Goal: Transaction & Acquisition: Purchase product/service

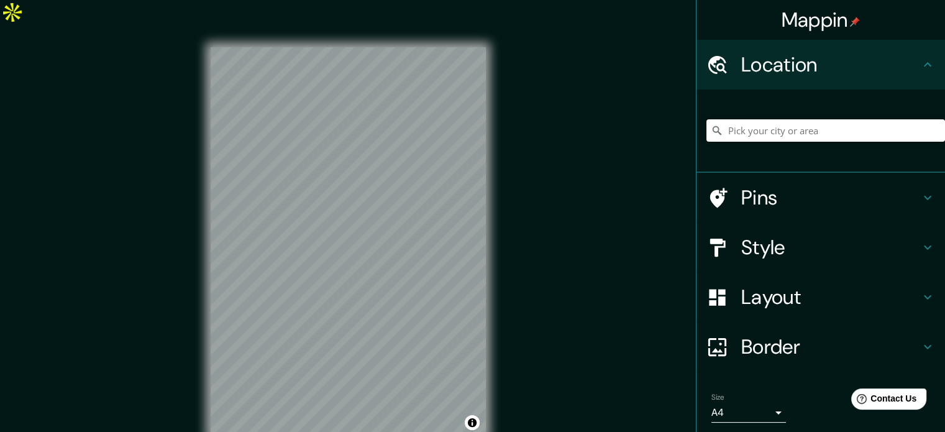
click at [753, 129] on input "Pick your city or area" at bounding box center [825, 130] width 239 height 22
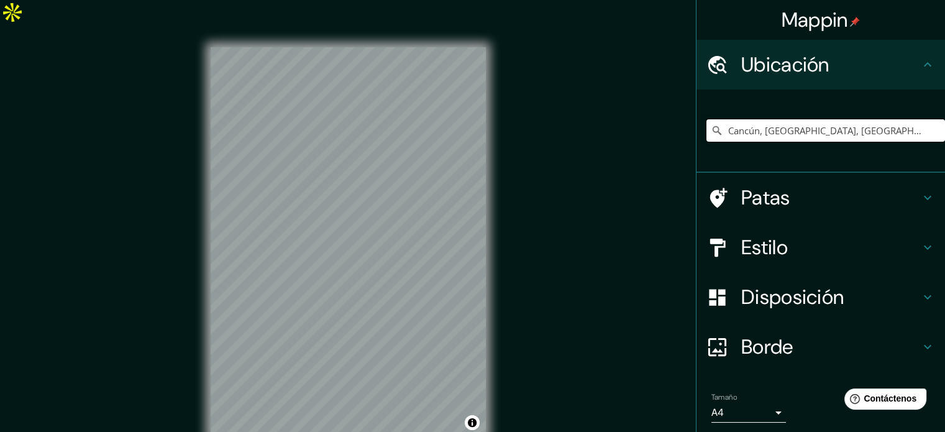
type input "Cancún, Quintana Roo, México"
click at [763, 188] on font "Patas" at bounding box center [765, 197] width 49 height 26
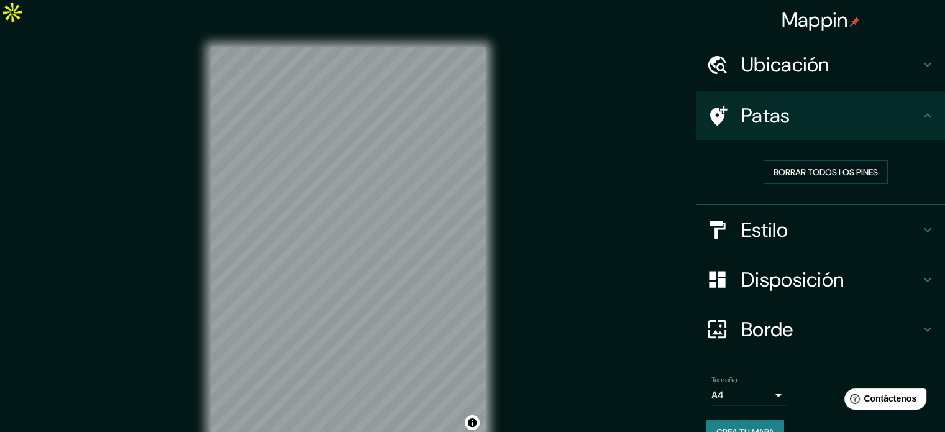
click at [751, 227] on font "Estilo" at bounding box center [764, 230] width 47 height 26
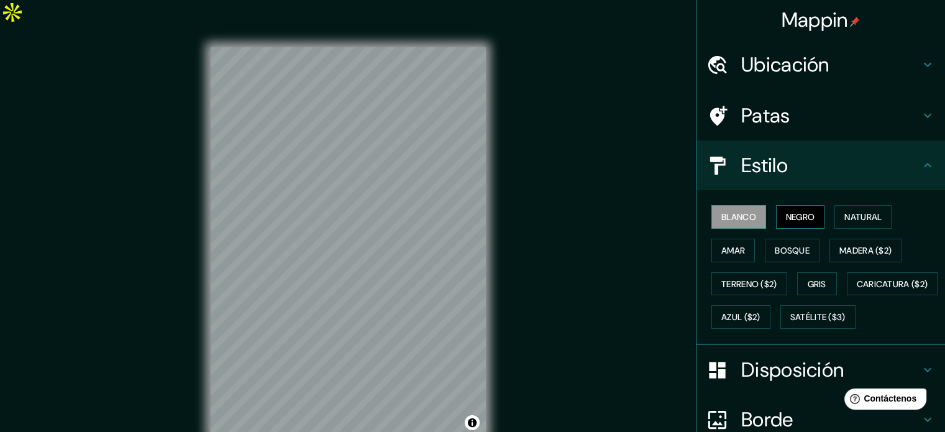
click at [790, 214] on font "Negro" at bounding box center [800, 216] width 29 height 11
click at [852, 219] on font "Natural" at bounding box center [862, 216] width 37 height 11
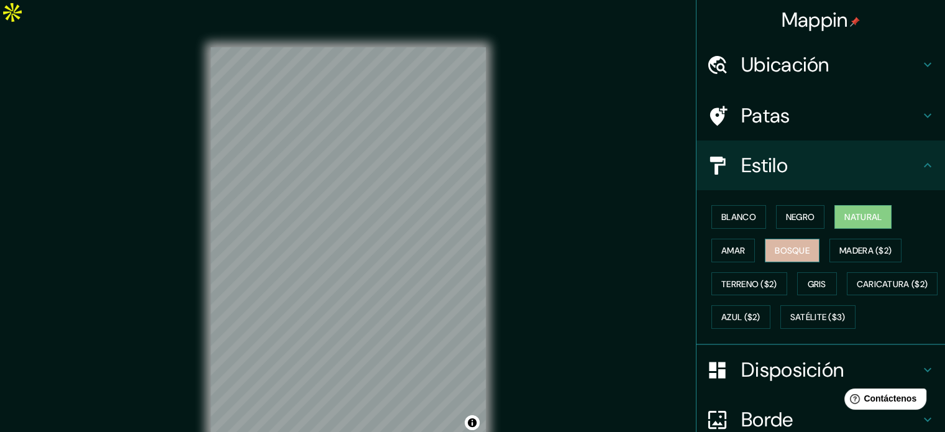
click at [765, 247] on button "Bosque" at bounding box center [792, 251] width 55 height 24
click at [734, 248] on font "Amar" at bounding box center [733, 250] width 24 height 11
click at [844, 221] on font "Natural" at bounding box center [862, 216] width 37 height 11
click at [711, 206] on button "Blanco" at bounding box center [738, 217] width 55 height 24
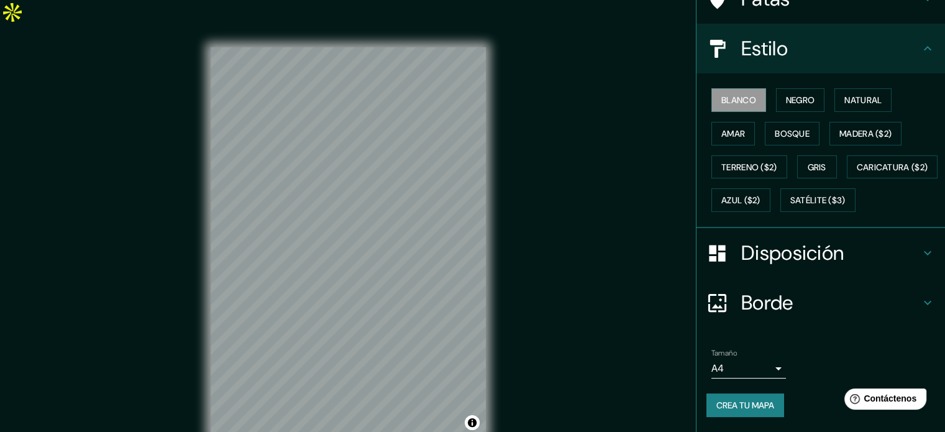
click at [796, 266] on font "Disposición" at bounding box center [792, 253] width 102 height 26
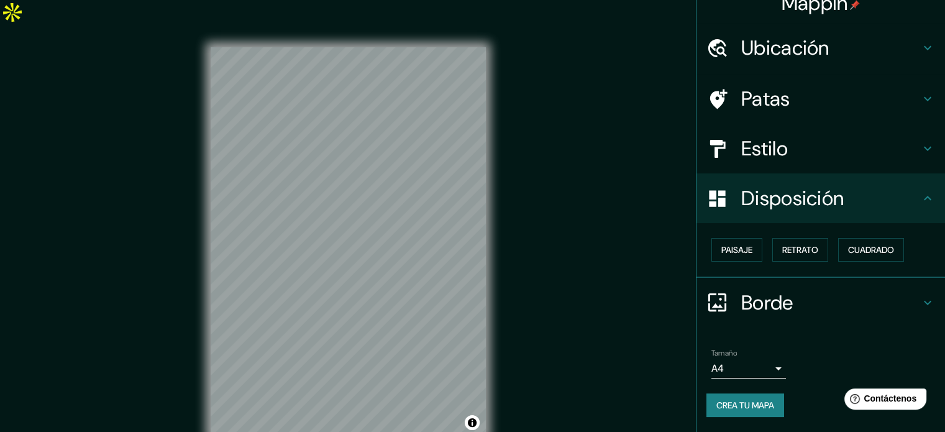
scroll to position [15, 0]
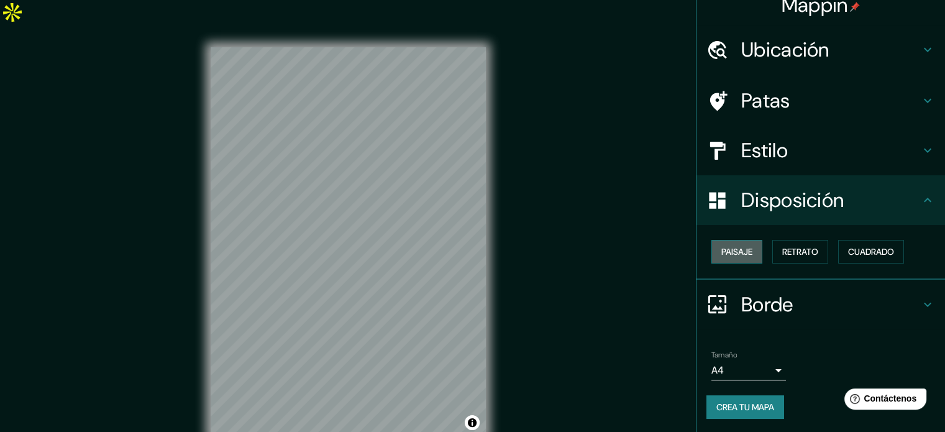
click at [732, 247] on font "Paisaje" at bounding box center [736, 251] width 31 height 11
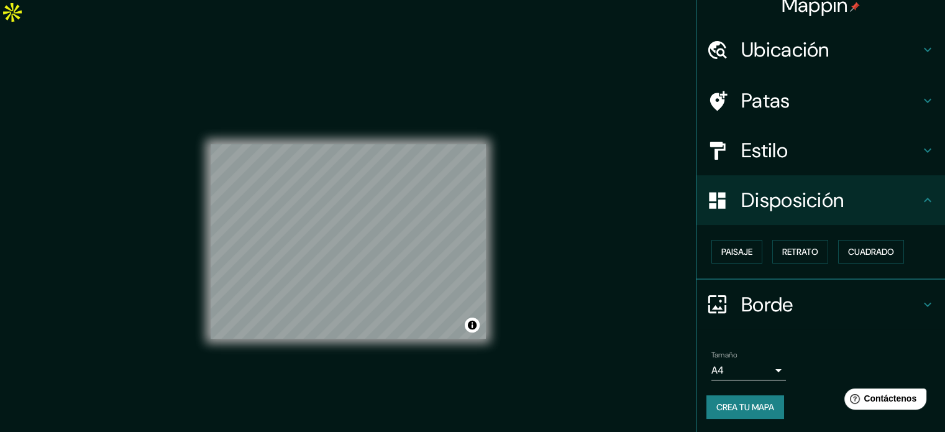
click at [821, 248] on div "Paisaje Retrato Cuadrado" at bounding box center [825, 252] width 239 height 34
click at [795, 248] on font "Retrato" at bounding box center [800, 251] width 36 height 11
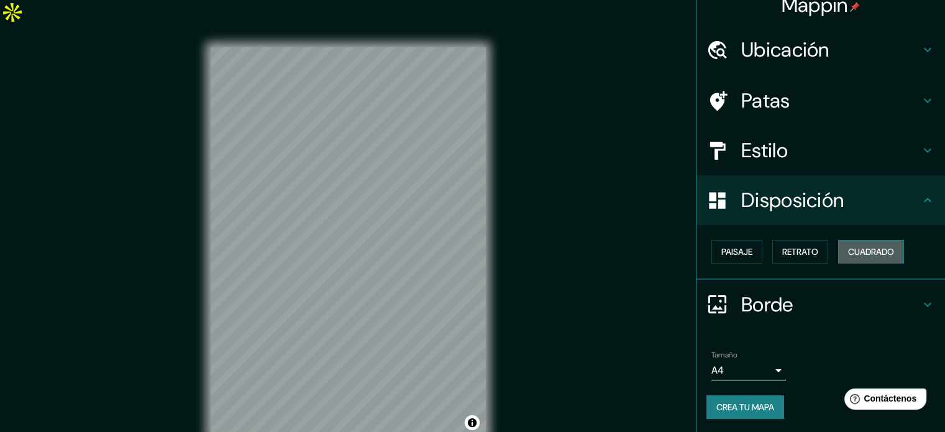
click at [868, 251] on font "Cuadrado" at bounding box center [871, 251] width 46 height 11
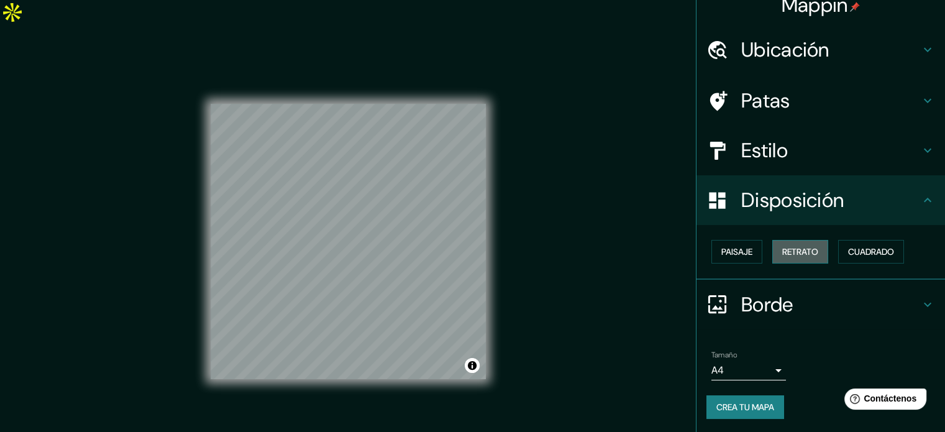
click at [804, 250] on font "Retrato" at bounding box center [800, 251] width 36 height 11
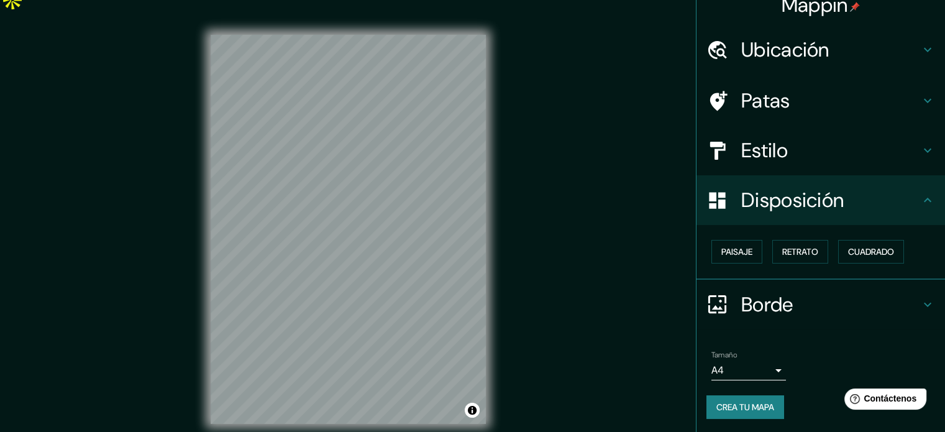
scroll to position [16, 0]
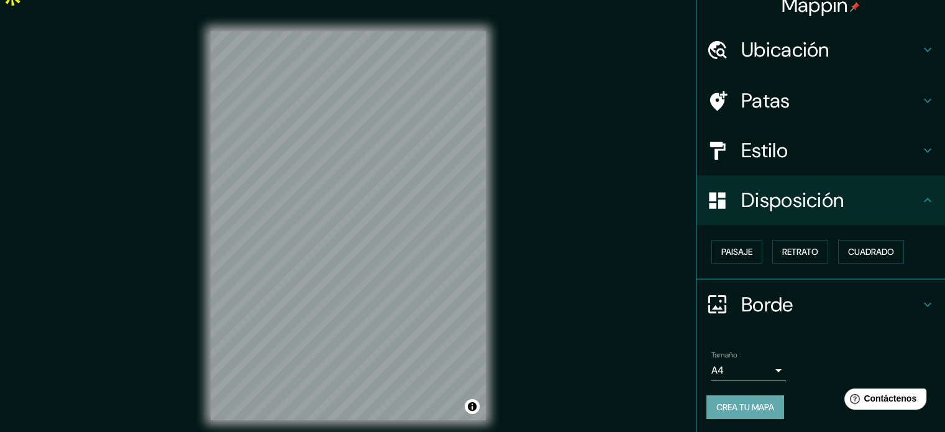
click at [752, 402] on font "Crea tu mapa" at bounding box center [745, 406] width 58 height 11
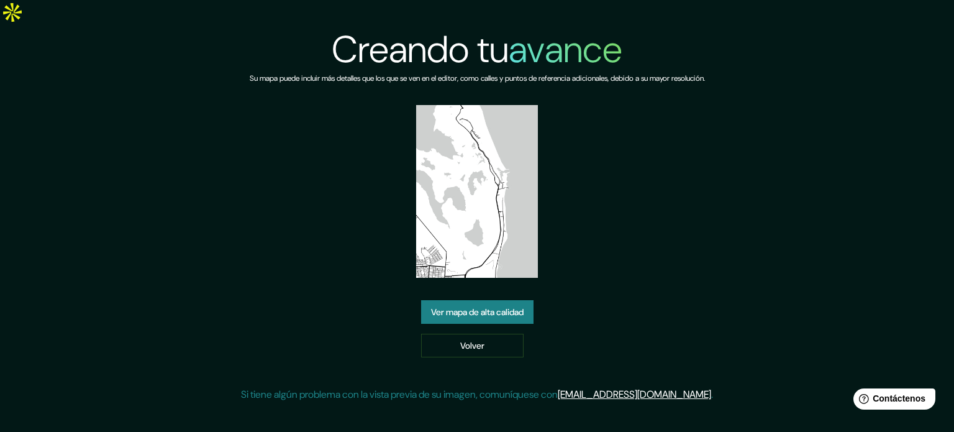
click at [496, 304] on font "Ver mapa de alta calidad" at bounding box center [477, 312] width 93 height 16
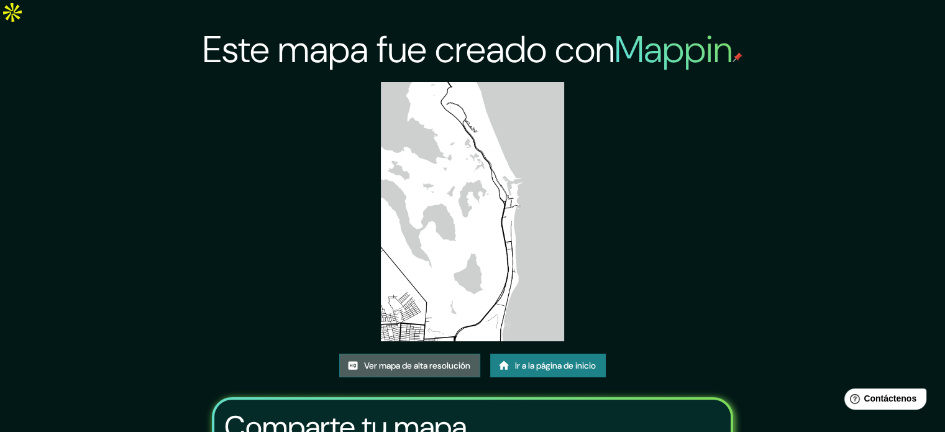
click at [424, 360] on font "Ver mapa de alta resolución" at bounding box center [417, 365] width 106 height 11
click at [557, 360] on font "Ir a la página de inicio" at bounding box center [555, 365] width 81 height 11
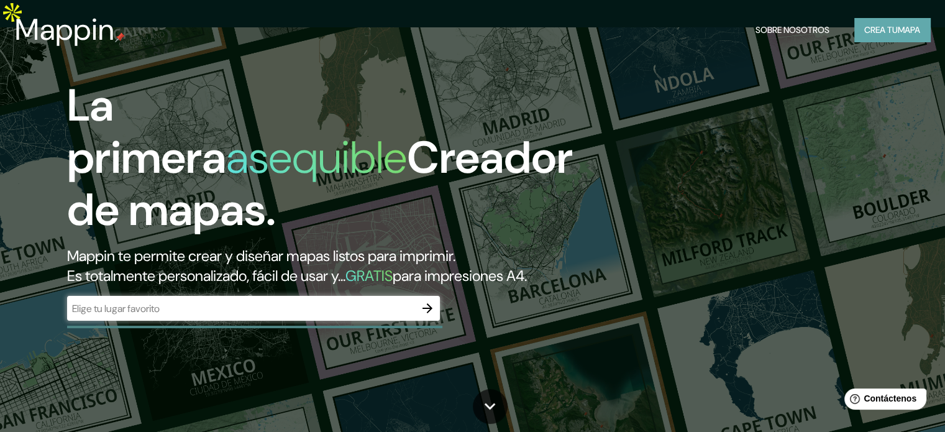
click at [886, 32] on font "Crea tu" at bounding box center [881, 29] width 34 height 11
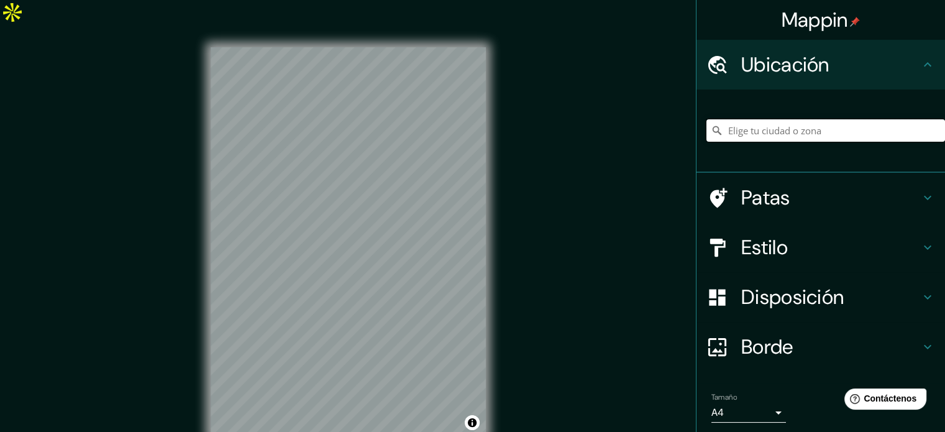
click at [716, 139] on input "Elige tu ciudad o zona" at bounding box center [825, 130] width 239 height 22
type input "Cancún, Quintana Roo, México"
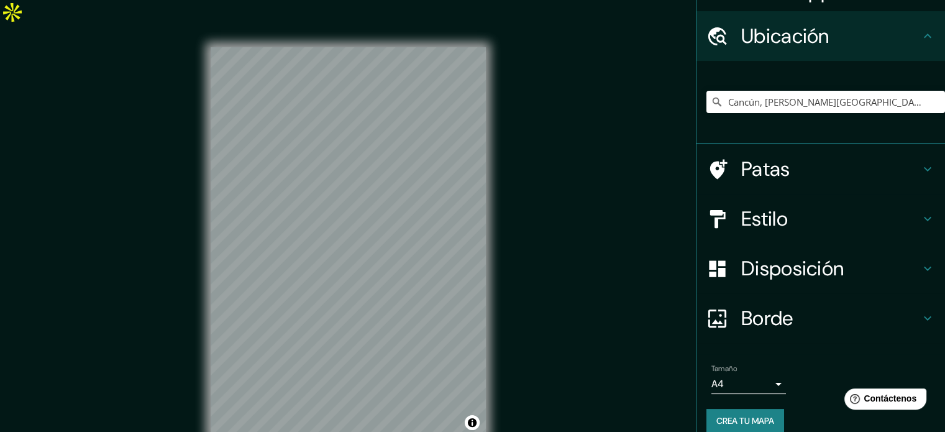
scroll to position [43, 0]
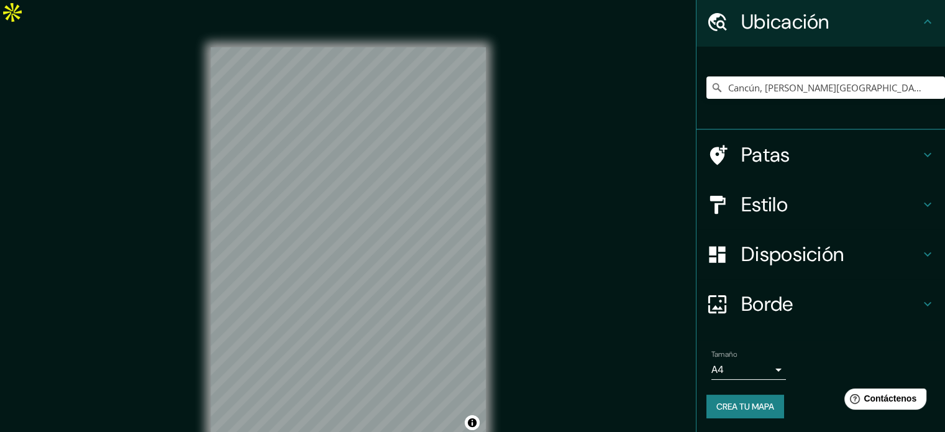
click at [737, 405] on font "Crea tu mapa" at bounding box center [745, 406] width 58 height 11
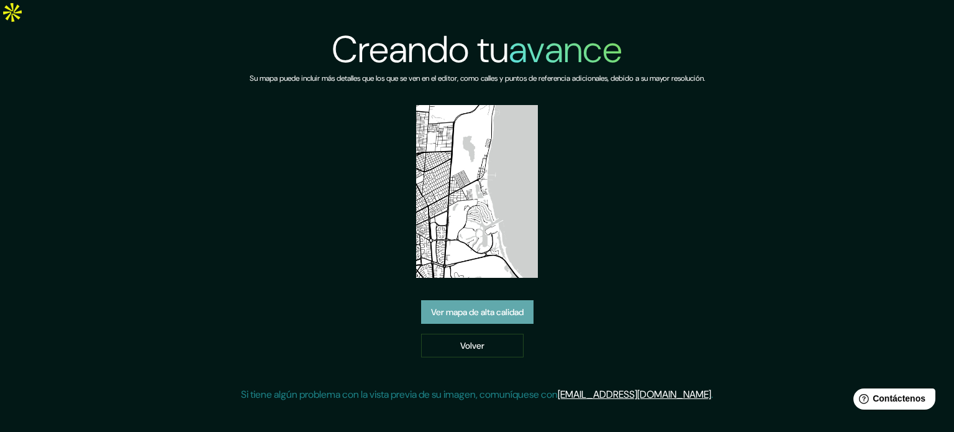
click at [504, 306] on font "Ver mapa de alta calidad" at bounding box center [477, 311] width 93 height 11
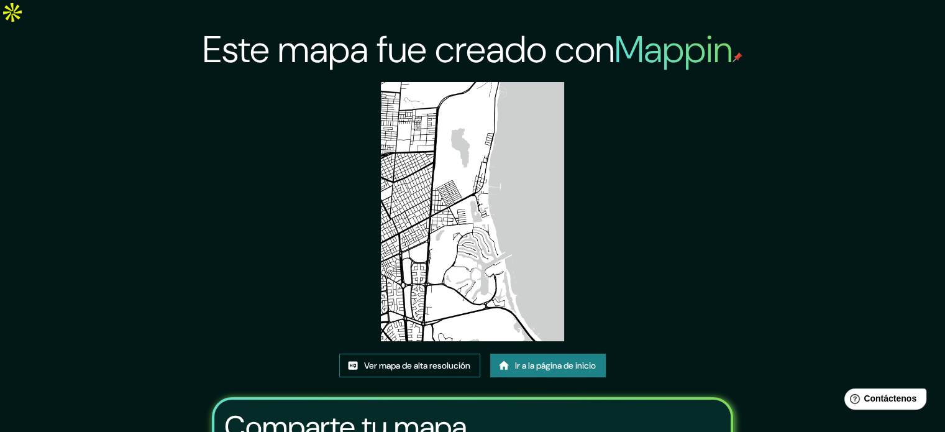
click at [430, 360] on font "Ver mapa de alta resolución" at bounding box center [417, 365] width 106 height 11
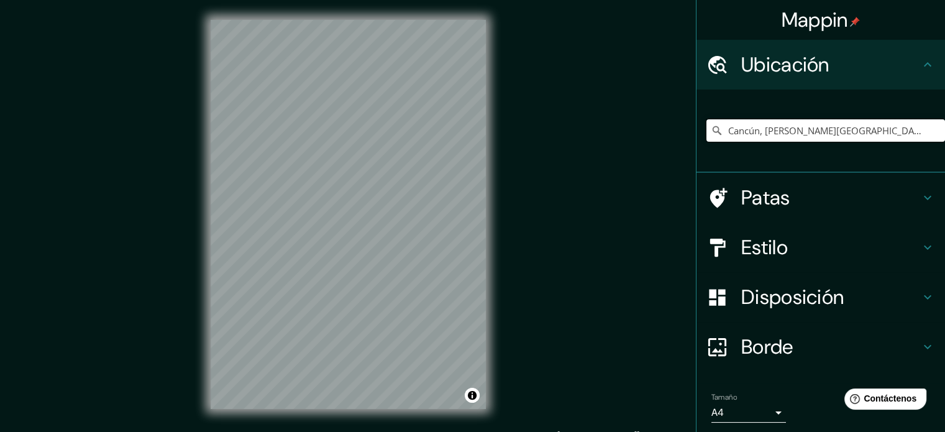
click at [815, 126] on input "Cancún, [PERSON_NAME][GEOGRAPHIC_DATA], [GEOGRAPHIC_DATA]" at bounding box center [825, 130] width 239 height 22
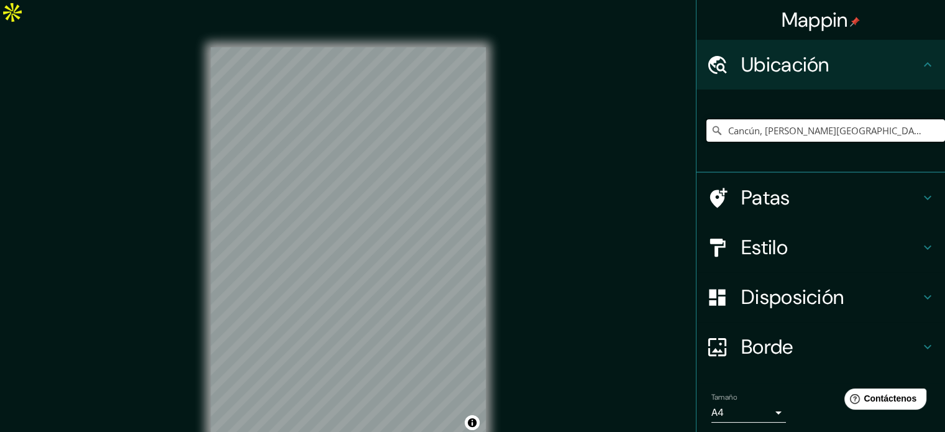
click at [745, 134] on input "Cancún, [PERSON_NAME][GEOGRAPHIC_DATA], [GEOGRAPHIC_DATA]" at bounding box center [825, 130] width 239 height 22
click at [890, 145] on div "Cancún, [PERSON_NAME][GEOGRAPHIC_DATA], [GEOGRAPHIC_DATA]" at bounding box center [825, 130] width 239 height 62
click at [873, 137] on input "Cancún, [PERSON_NAME][GEOGRAPHIC_DATA], [GEOGRAPHIC_DATA]" at bounding box center [825, 130] width 239 height 22
click at [841, 139] on input "Cancún, [PERSON_NAME][GEOGRAPHIC_DATA], [GEOGRAPHIC_DATA]" at bounding box center [825, 130] width 239 height 22
drag, startPoint x: 867, startPoint y: 130, endPoint x: 701, endPoint y: 127, distance: 165.9
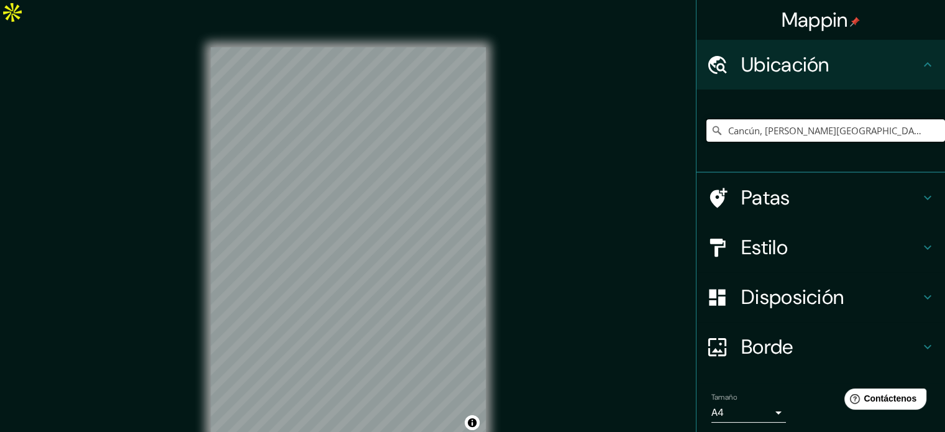
click at [706, 127] on div "Cancún, [PERSON_NAME][GEOGRAPHIC_DATA], [GEOGRAPHIC_DATA]" at bounding box center [825, 130] width 239 height 22
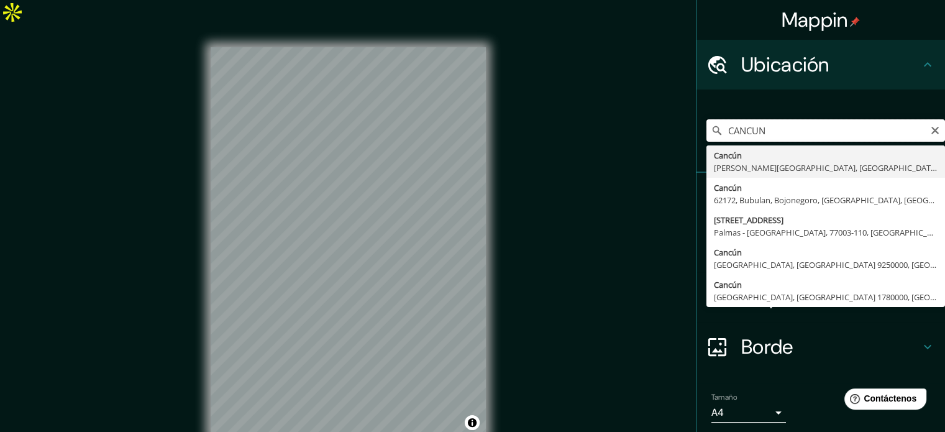
type input "Cancún, [PERSON_NAME][GEOGRAPHIC_DATA], [GEOGRAPHIC_DATA]"
